Goal: Task Accomplishment & Management: Manage account settings

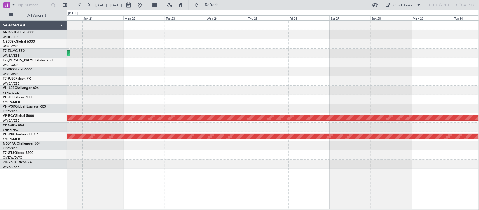
click at [194, 79] on div "MEL Dubai (Dubai Intl) Planned Maint Dubai (Dubai Intl) Unplanned Maint Kuala L…" at bounding box center [273, 95] width 412 height 148
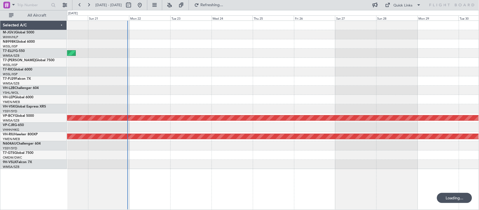
click at [81, 58] on div "MEL Dubai (Dubai Intl) Planned Maint Dubai (Dubai Intl) Unplanned Maint Kuala L…" at bounding box center [273, 95] width 412 height 148
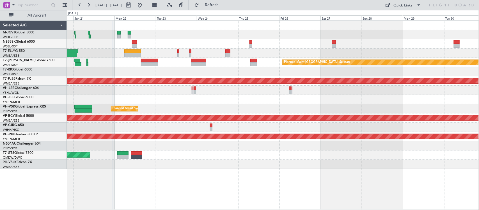
click at [187, 95] on div at bounding box center [273, 99] width 412 height 9
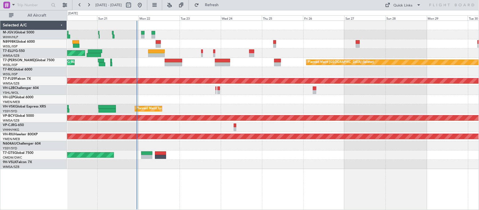
click at [245, 98] on div at bounding box center [273, 99] width 412 height 9
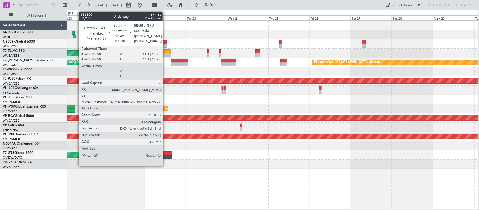
click at [166, 52] on div at bounding box center [162, 51] width 17 height 4
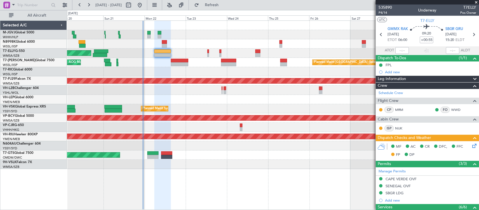
click at [471, 145] on icon at bounding box center [473, 145] width 4 height 4
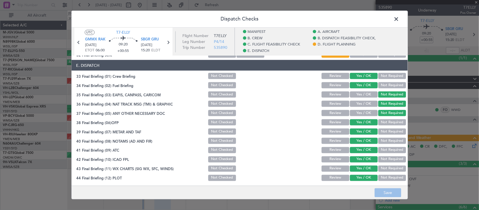
scroll to position [276, 0]
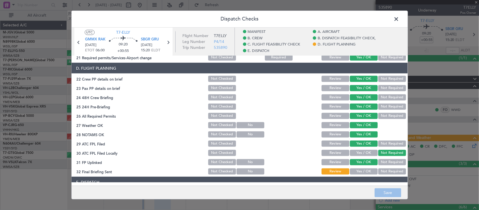
click at [357, 168] on button "Yes / OK" at bounding box center [364, 171] width 28 height 6
click at [383, 193] on button "Save" at bounding box center [388, 192] width 27 height 9
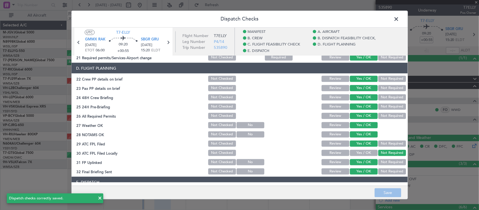
click at [399, 19] on span at bounding box center [399, 20] width 0 height 11
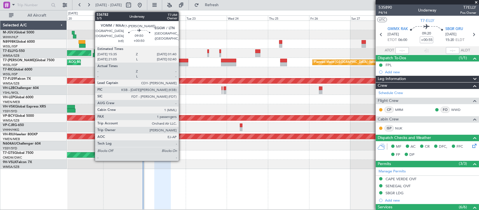
click at [182, 63] on div at bounding box center [179, 64] width 17 height 4
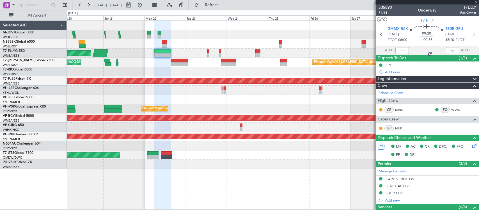
type input "+00:50"
type input "1"
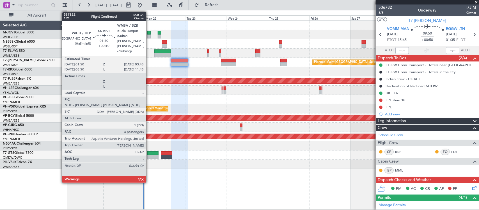
click at [149, 35] on div at bounding box center [148, 37] width 3 height 4
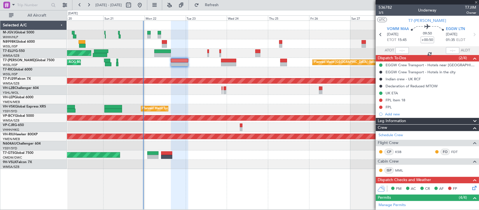
type input "+00:10"
type input "4"
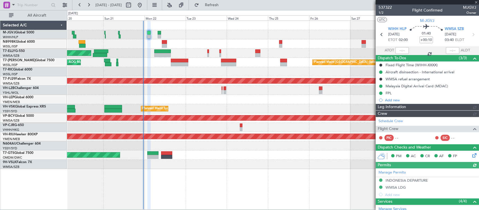
type input "[PERSON_NAME] (BTA)"
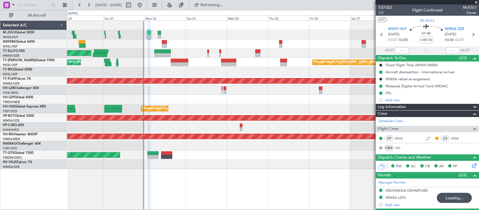
scroll to position [122, 0]
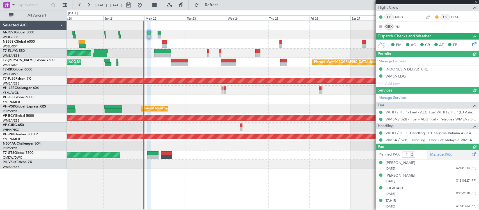
type input "[PERSON_NAME] (BTA)"
click at [433, 155] on link "Manage PAX" at bounding box center [440, 155] width 21 height 6
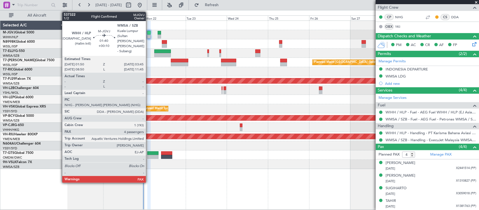
click at [149, 32] on div at bounding box center [148, 33] width 3 height 4
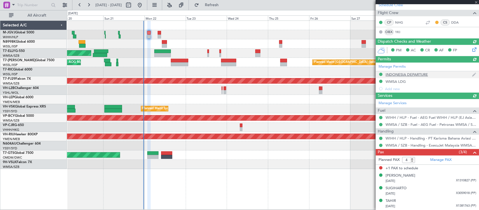
scroll to position [116, 0]
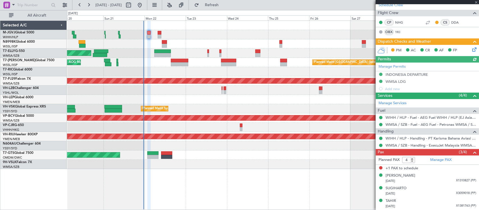
type input "[PERSON_NAME] (BTA)"
type input "3"
click at [413, 162] on input "3" at bounding box center [408, 160] width 13 height 6
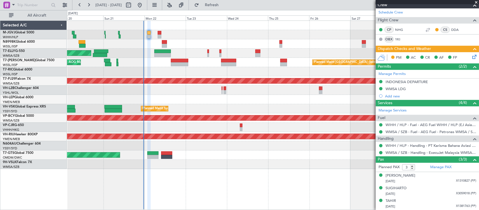
click at [471, 55] on icon at bounding box center [473, 56] width 4 height 4
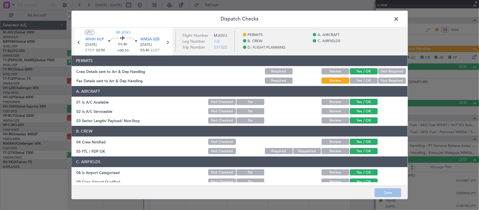
click at [363, 81] on button "Yes / OK" at bounding box center [364, 81] width 28 height 6
click at [387, 190] on button "Save" at bounding box center [388, 192] width 27 height 9
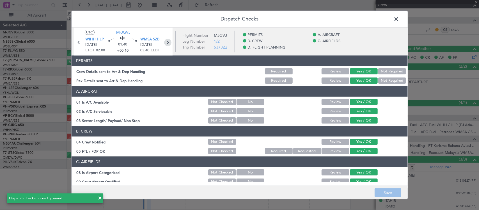
click at [167, 39] on icon at bounding box center [167, 42] width 7 height 7
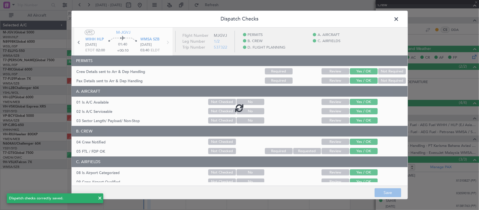
type input "+00:20"
type input "4"
type input "+00:20"
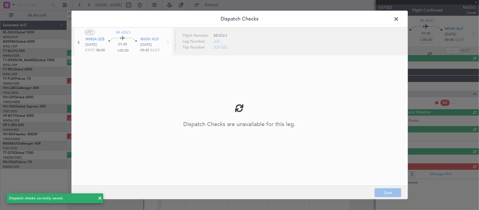
scroll to position [0, 0]
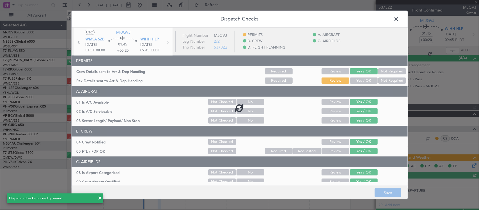
type input "[PERSON_NAME] (BTA)"
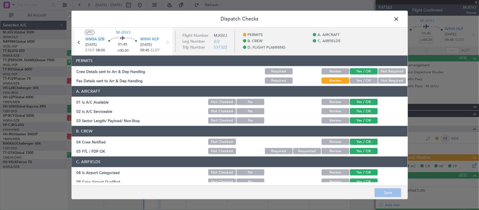
click at [355, 80] on button "Yes / OK" at bounding box center [364, 81] width 28 height 6
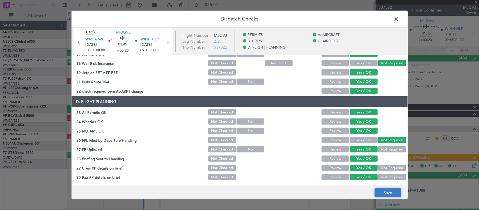
click at [385, 196] on button "Save" at bounding box center [388, 192] width 27 height 9
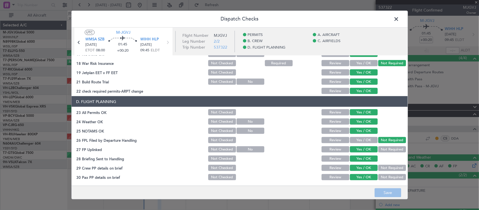
click at [399, 20] on span at bounding box center [399, 20] width 0 height 11
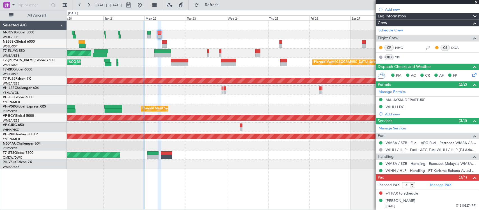
scroll to position [116, 0]
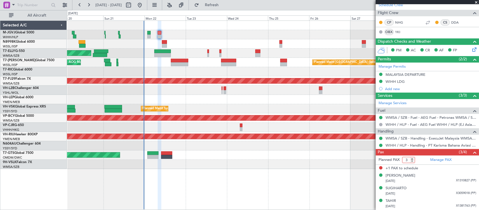
type input "3"
click at [412, 162] on input "3" at bounding box center [408, 160] width 13 height 6
click at [417, 160] on form "Planned PAX 3" at bounding box center [402, 160] width 52 height 9
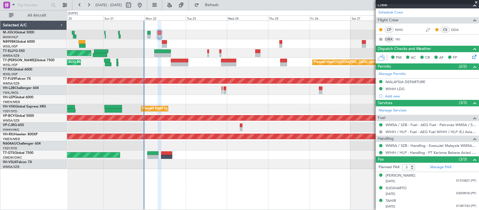
scroll to position [109, 0]
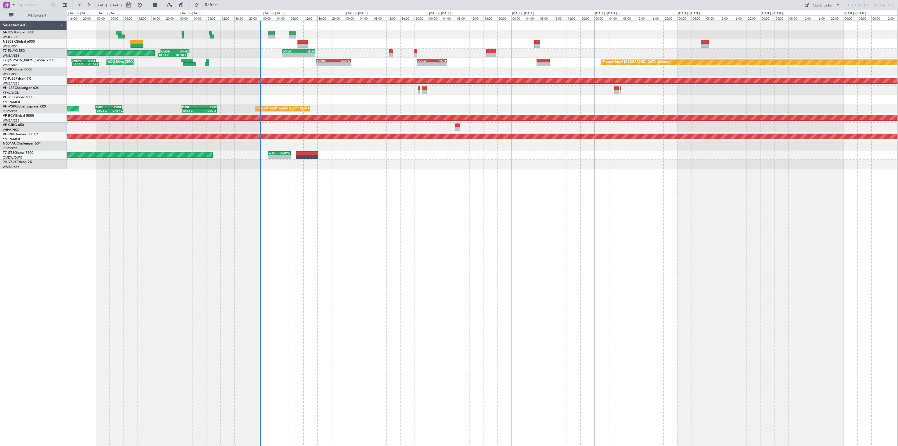
click at [321, 107] on div "Planned Maint Singapore (Seletar) MEL Jakarta (Halim Intl) MEL Jakarta (Halim I…" at bounding box center [482, 95] width 831 height 148
click at [466, 205] on div "Planned Maint Singapore (Seletar) MEL Jakarta (Halim Intl) MEL Jakarta (Halim I…" at bounding box center [483, 233] width 832 height 426
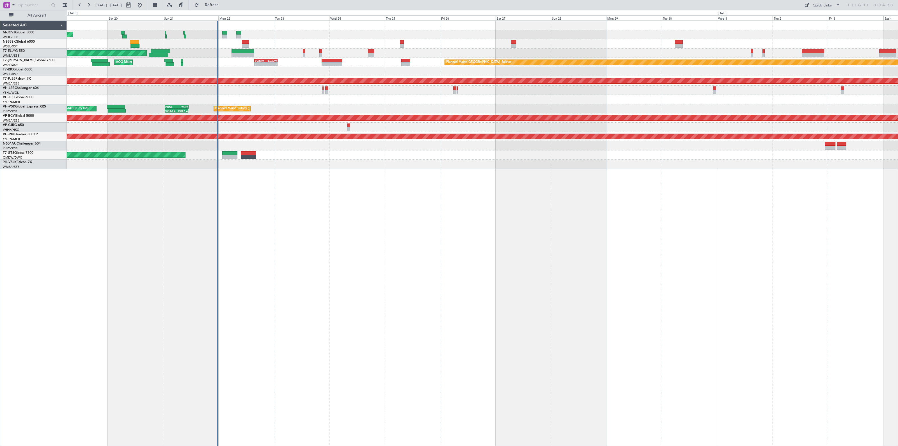
click at [354, 173] on div "Planned Maint Singapore (Seletar) MEL Jakarta (Halim Intl) MEL Jakarta (Halim I…" at bounding box center [483, 233] width 832 height 426
click at [348, 161] on div at bounding box center [482, 164] width 831 height 9
